Goal: Information Seeking & Learning: Find specific fact

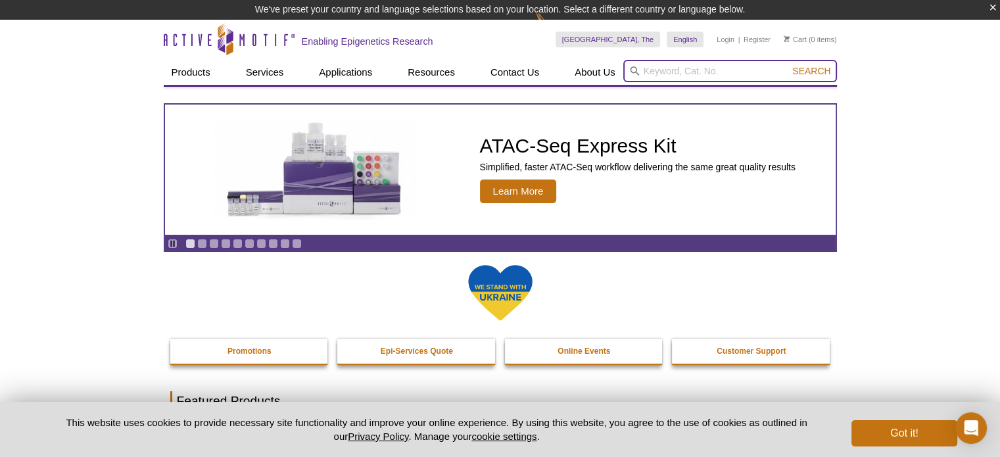
click at [653, 65] on input "search" at bounding box center [730, 71] width 214 height 22
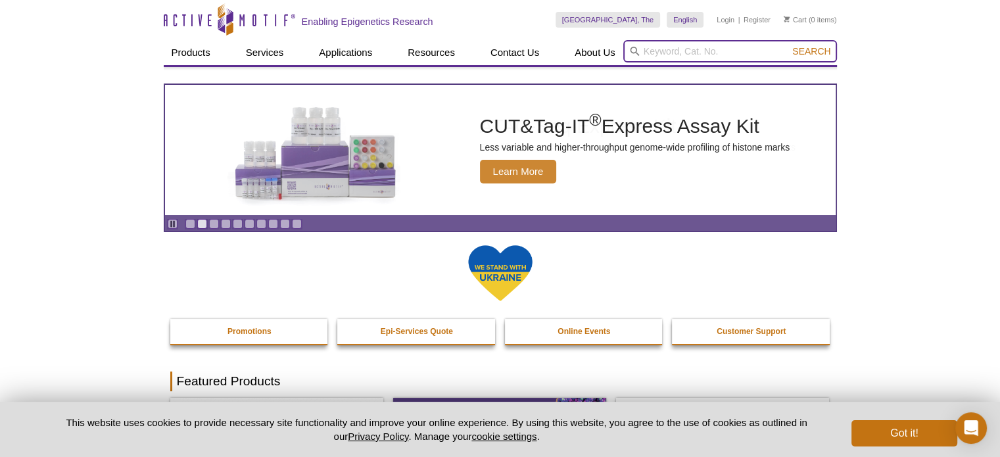
click at [713, 50] on input "search" at bounding box center [730, 51] width 214 height 22
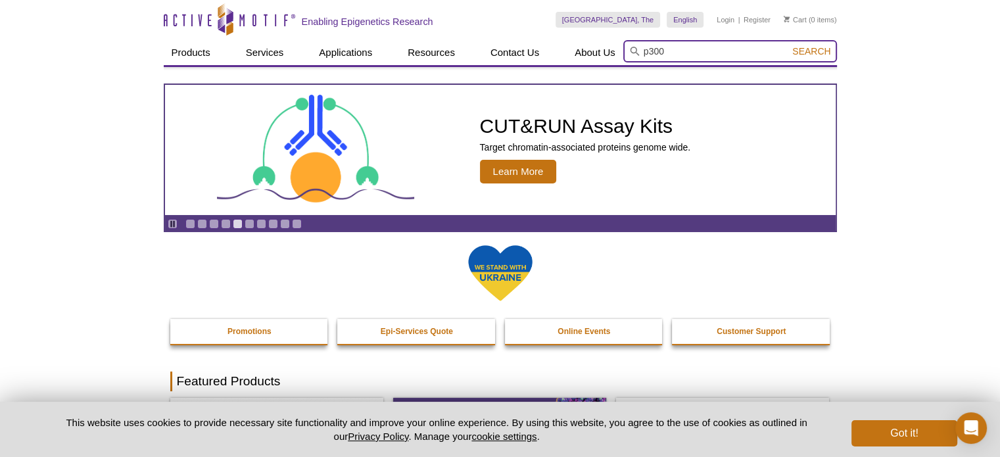
type input "p300"
click at [788, 45] on button "Search" at bounding box center [811, 51] width 46 height 12
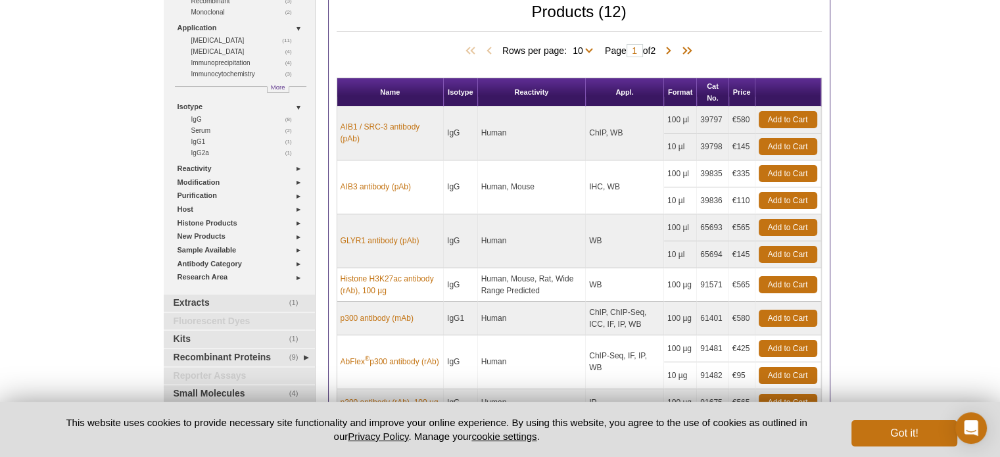
scroll to position [142, 0]
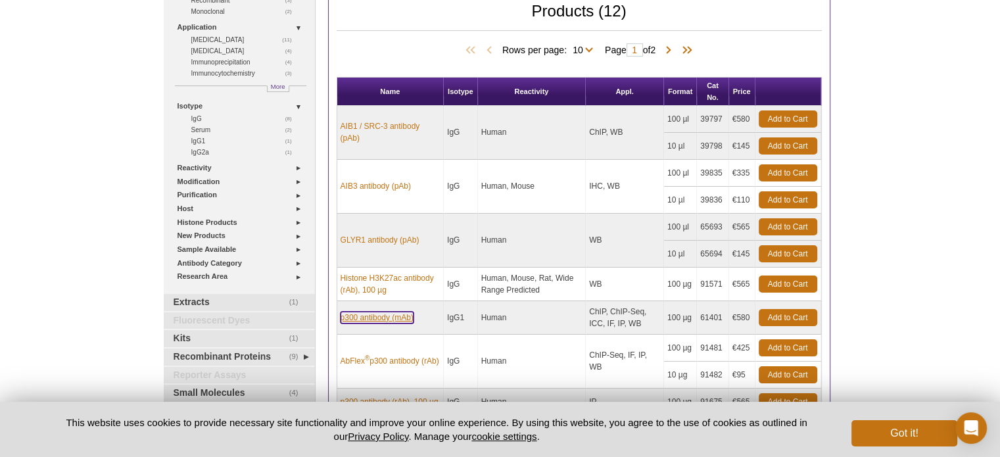
click at [354, 314] on link "p300 antibody (mAb)" at bounding box center [377, 318] width 73 height 12
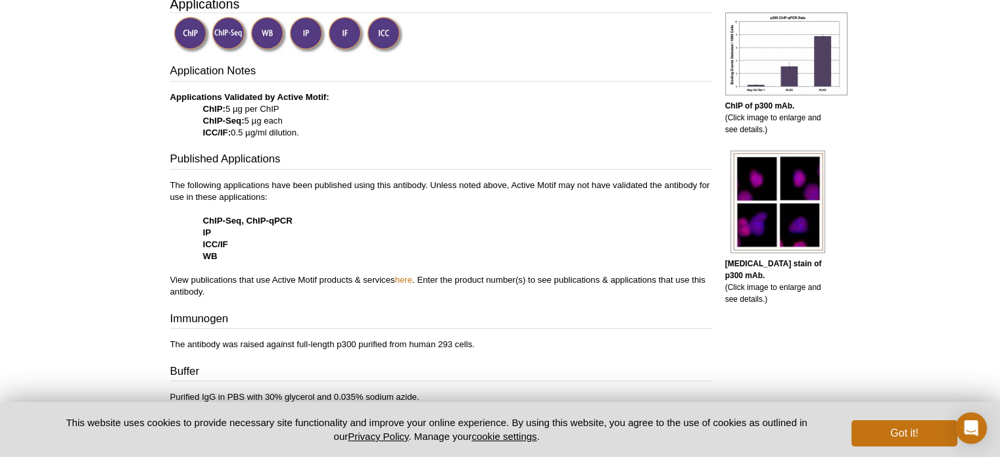
scroll to position [429, 0]
click at [275, 240] on p "The following applications have been published using this antibody. Unless note…" at bounding box center [441, 239] width 542 height 118
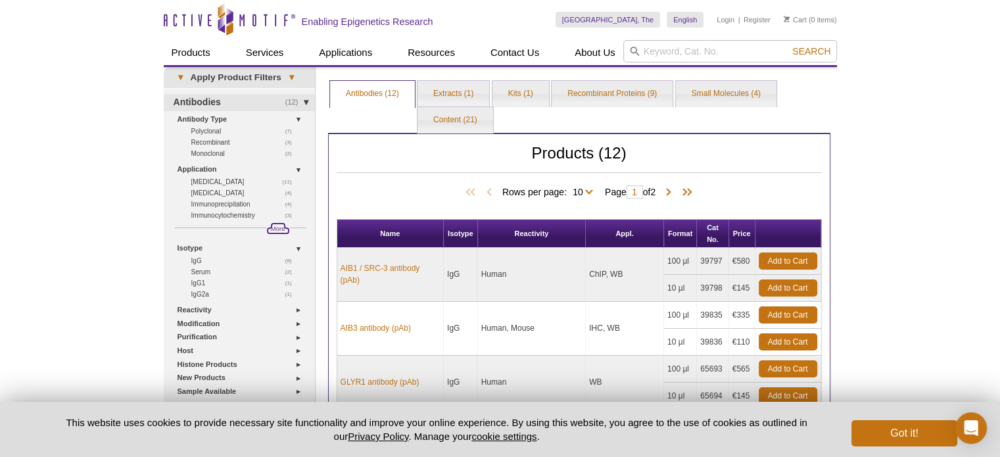
click at [272, 229] on span "More" at bounding box center [278, 228] width 14 height 11
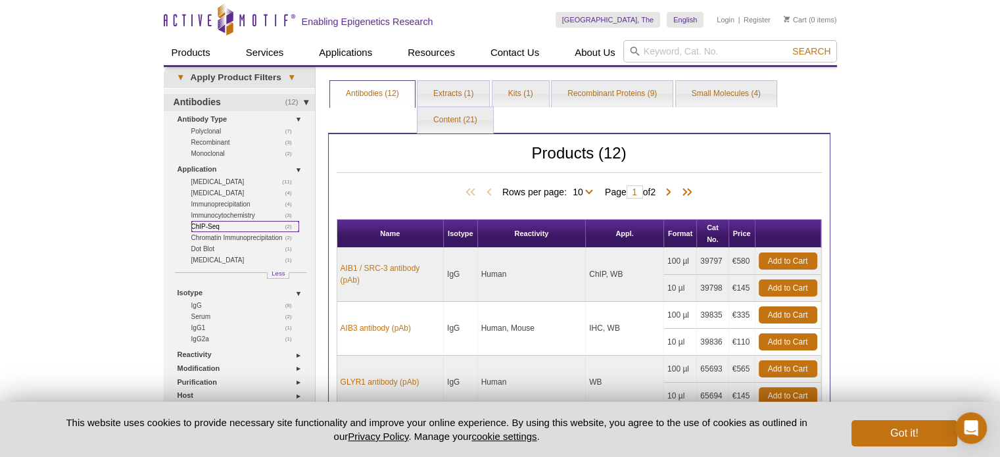
click at [208, 221] on link "(2) ChIP-Seq" at bounding box center [245, 226] width 108 height 11
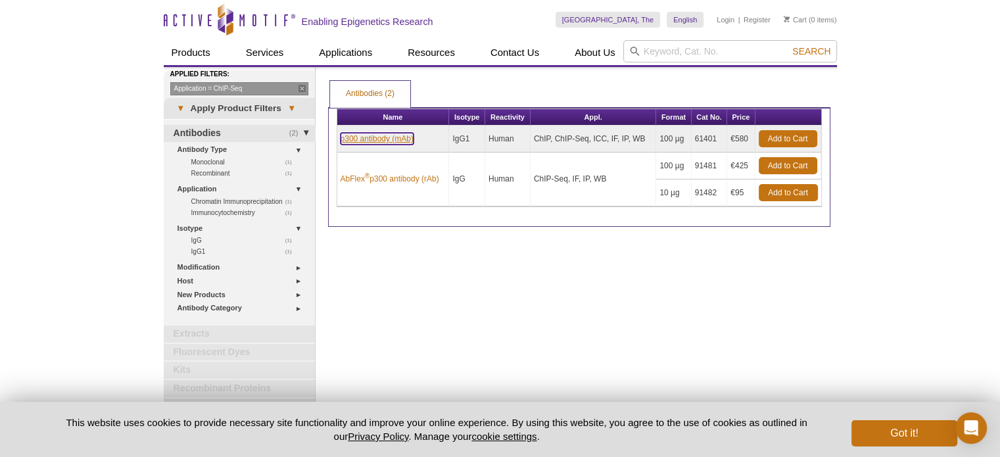
click at [379, 137] on link "p300 antibody (mAb)" at bounding box center [377, 139] width 73 height 12
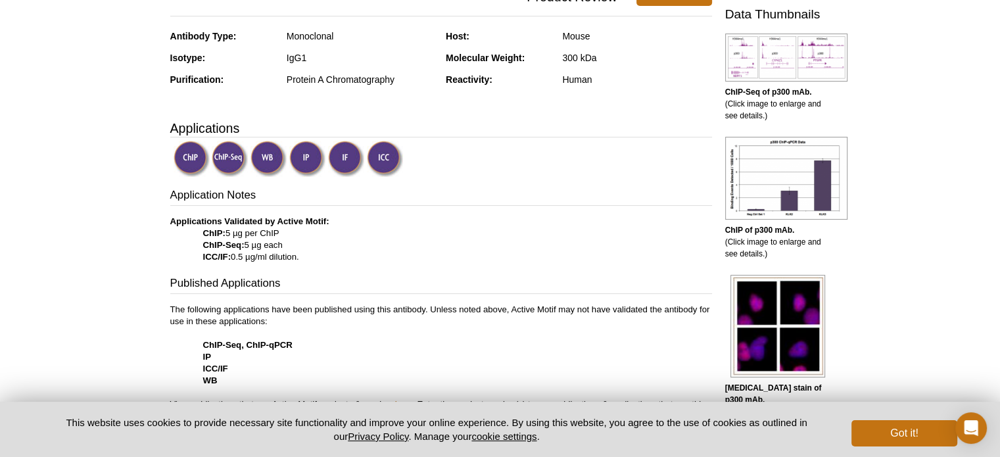
scroll to position [325, 0]
